Goal: Task Accomplishment & Management: Complete application form

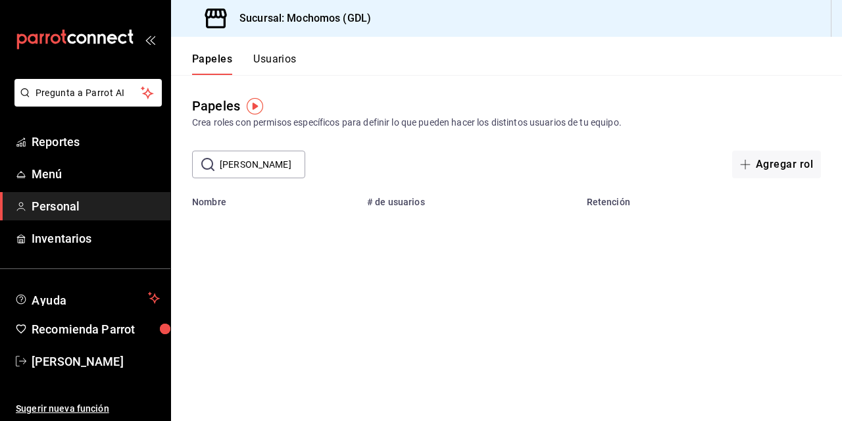
click at [277, 55] on button "Usuarios" at bounding box center [274, 64] width 43 height 22
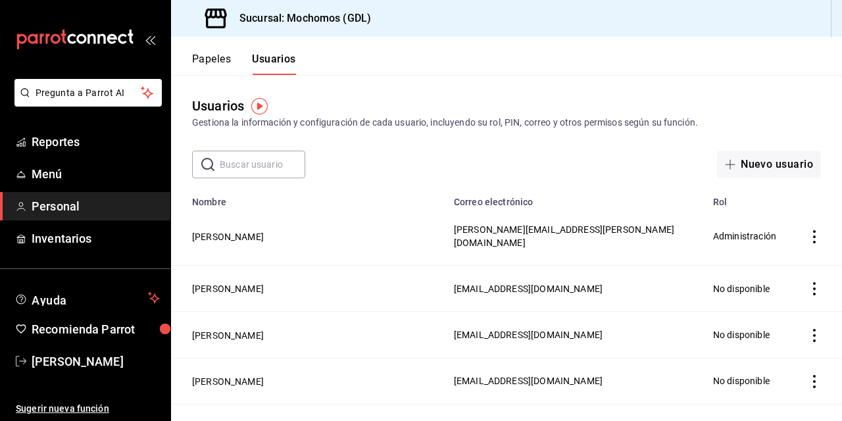
click at [252, 162] on input "text" at bounding box center [262, 164] width 85 height 26
type input "[PERSON_NAME]"
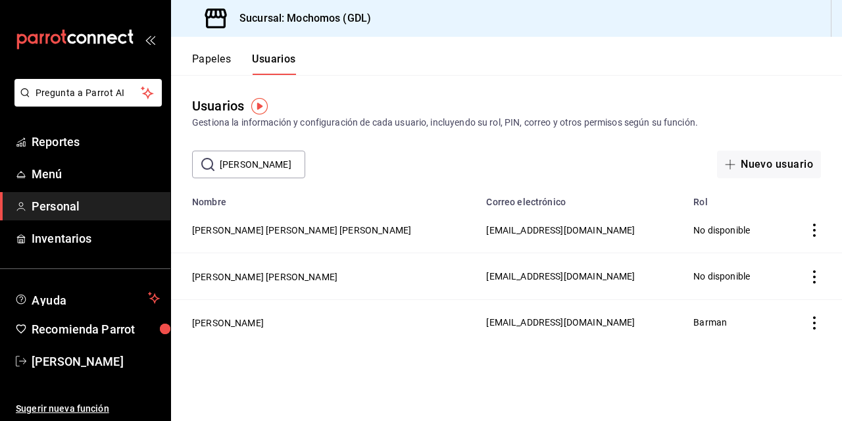
click at [596, 149] on div "Usuarios Gestiona la información y configuración de cada usuario, incluyendo su…" at bounding box center [506, 126] width 671 height 103
click at [786, 166] on font "Nuevo usuario" at bounding box center [776, 164] width 72 height 12
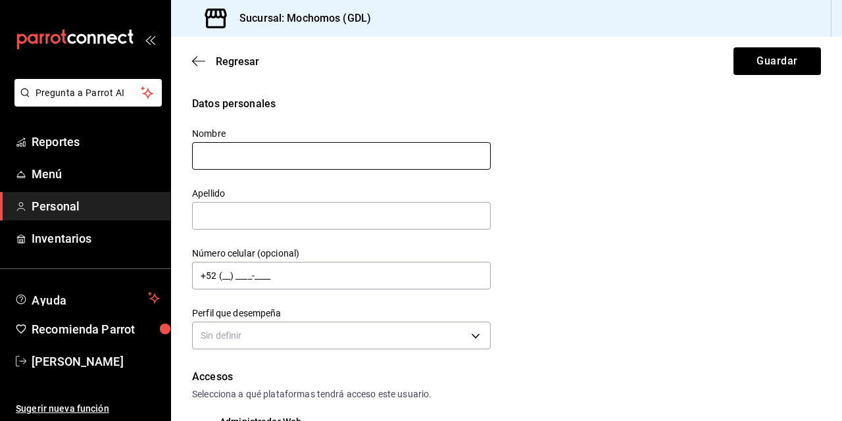
click at [228, 155] on input "text" at bounding box center [341, 156] width 298 height 28
